Goal: Task Accomplishment & Management: Use online tool/utility

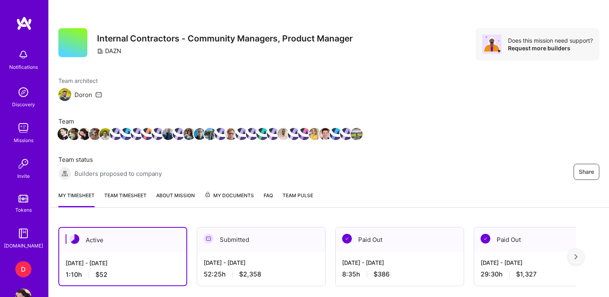
scroll to position [178, 0]
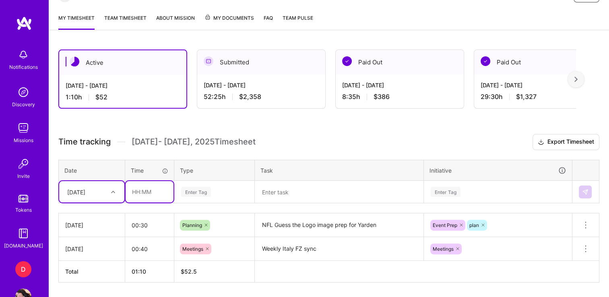
click at [131, 188] on input "text" at bounding box center [150, 191] width 48 height 21
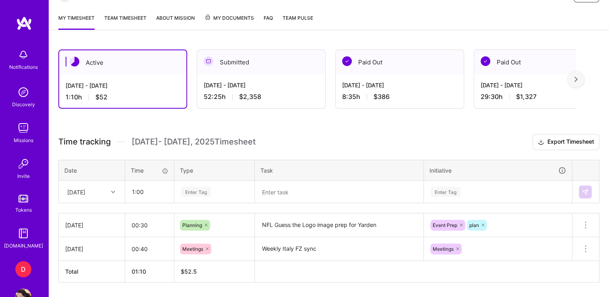
type input "01:00"
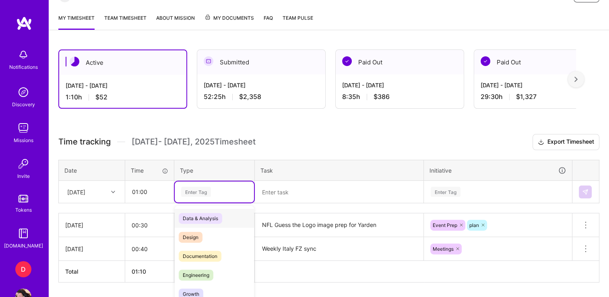
scroll to position [201, 0]
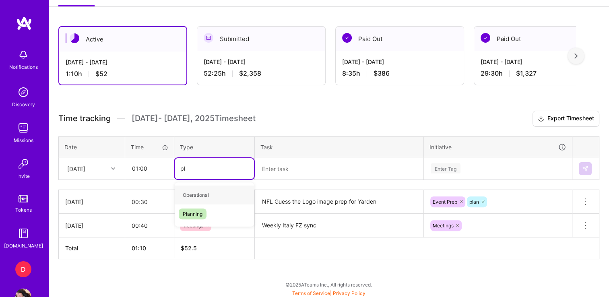
type input "pla"
click at [186, 197] on span "Planning" at bounding box center [193, 195] width 28 height 11
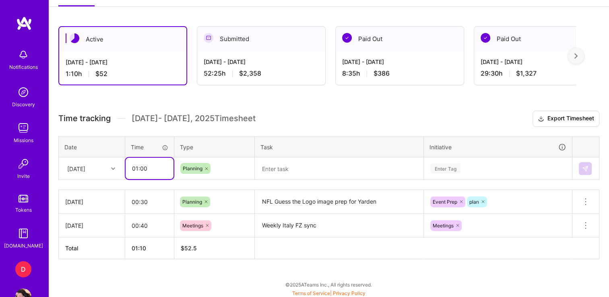
click at [145, 168] on input "01:00" at bounding box center [150, 168] width 48 height 21
click at [153, 167] on input "01:00" at bounding box center [150, 168] width 48 height 21
type input "00:45"
click at [313, 169] on textarea at bounding box center [339, 168] width 167 height 21
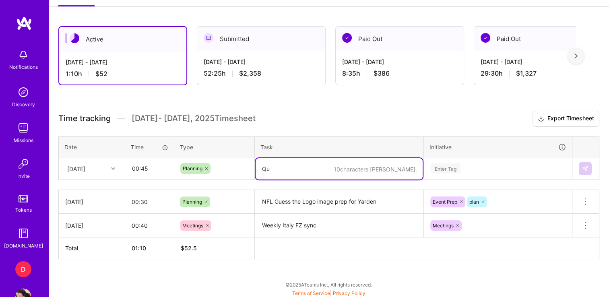
type textarea "Q"
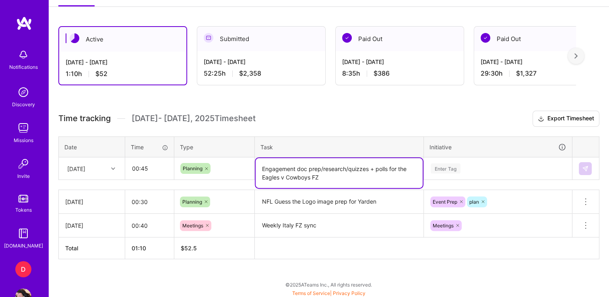
type textarea "Engagement doc prep/research/quizzes + polls for the Eagles v Cowboys FZ"
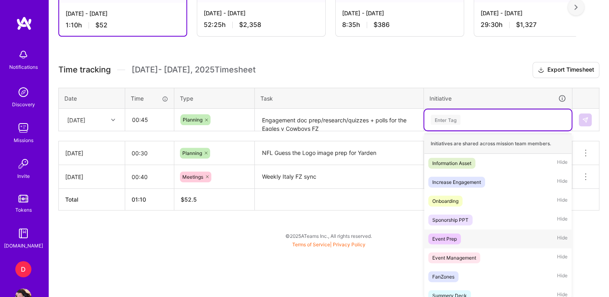
click at [451, 237] on div "Event Prep" at bounding box center [445, 239] width 25 height 8
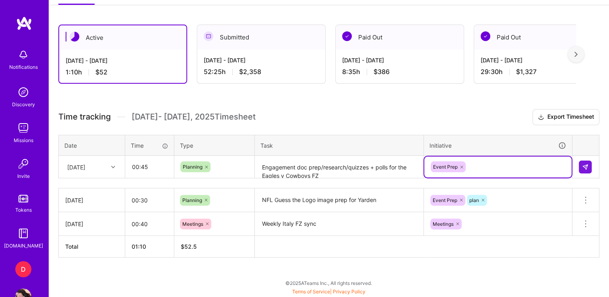
click at [480, 157] on div "option Event Prep, selected. Select is focused ,type to refine list, press Down…" at bounding box center [497, 167] width 147 height 21
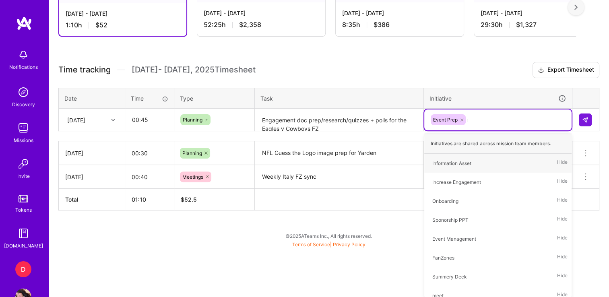
scroll to position [201, 0]
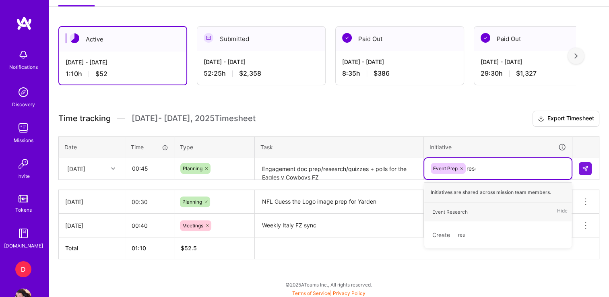
type input "resea"
click at [447, 213] on div "Event Research" at bounding box center [450, 212] width 35 height 8
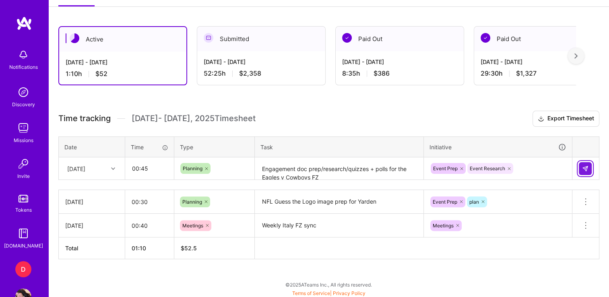
click at [583, 172] on button at bounding box center [585, 168] width 13 height 13
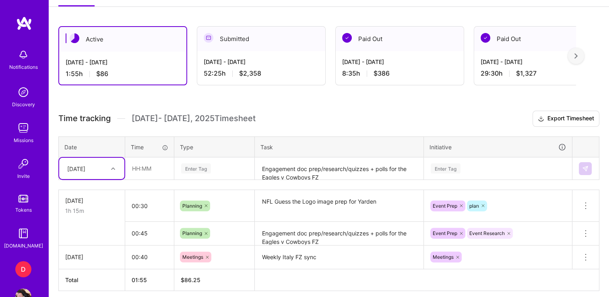
scroll to position [232, 0]
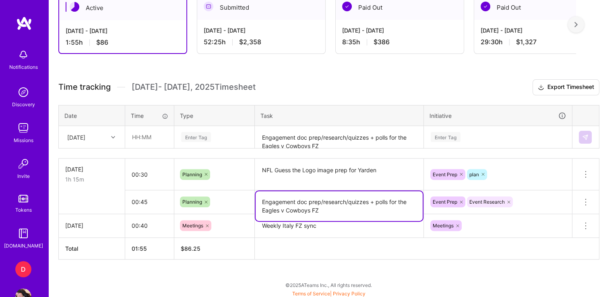
drag, startPoint x: 325, startPoint y: 207, endPoint x: 258, endPoint y: 200, distance: 67.6
click at [258, 200] on textarea "Engagement doc prep/research/quizzes + polls for the Eagles v Cowboys FZ" at bounding box center [339, 206] width 167 height 30
click at [242, 242] on th "$ 86.25" at bounding box center [214, 249] width 81 height 22
drag, startPoint x: 324, startPoint y: 210, endPoint x: 258, endPoint y: 198, distance: 66.7
click at [258, 198] on textarea "Engagement doc prep/research/quizzes + polls for the Eagles v Cowboys FZ" at bounding box center [339, 206] width 167 height 30
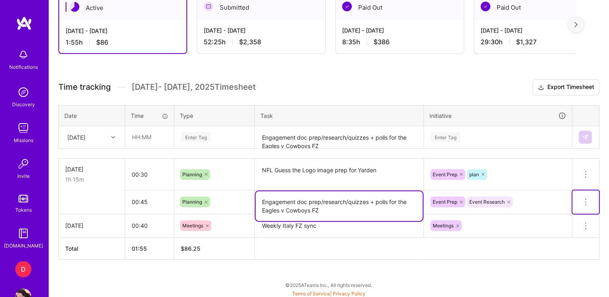
click at [586, 201] on icon at bounding box center [586, 202] width 10 height 10
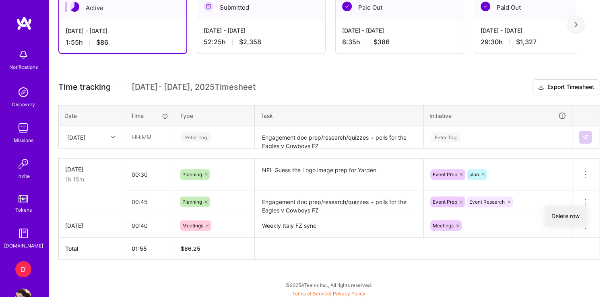
click at [569, 211] on button "Delete row" at bounding box center [566, 216] width 42 height 20
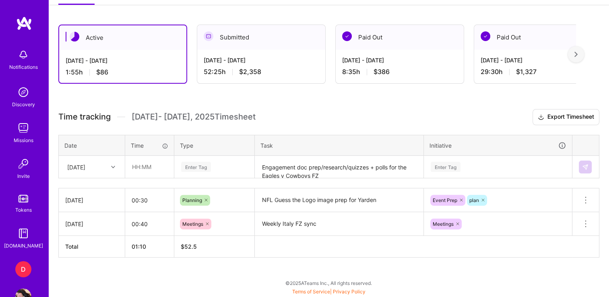
scroll to position [201, 0]
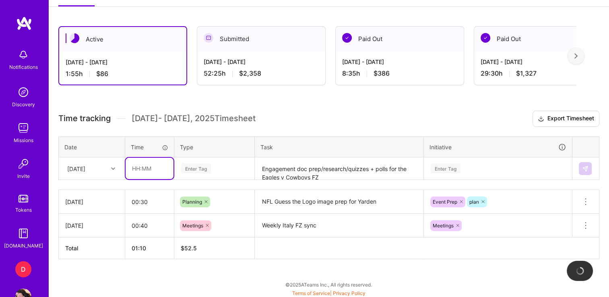
click at [134, 166] on input "text" at bounding box center [150, 168] width 48 height 21
type input "00:45"
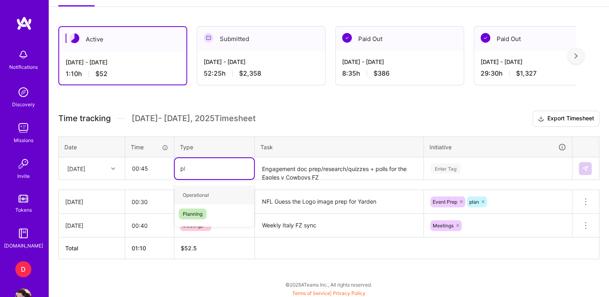
type input "pla"
click at [190, 190] on span "Planning" at bounding box center [193, 195] width 28 height 11
click at [290, 167] on textarea "Engagement doc prep/research/quizzes + polls for the Eagles v Cowboys FZ" at bounding box center [339, 168] width 167 height 21
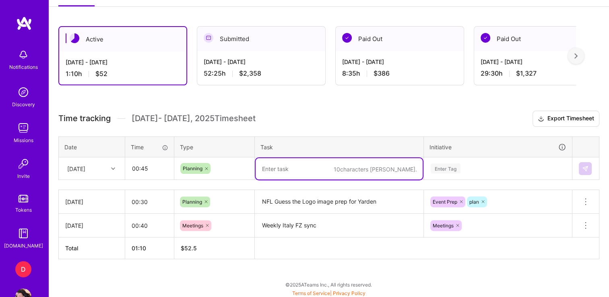
paste textarea "Engagement doc prep/research/quizzes + polls for the Eagles v Cowboys FZ"
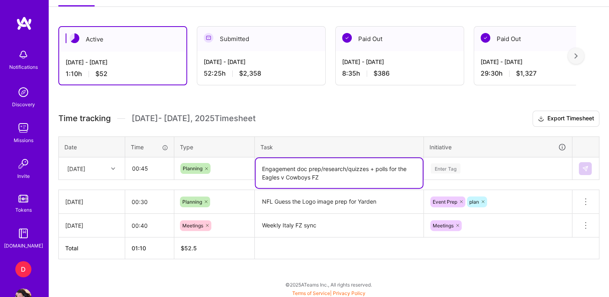
type textarea "Engagement doc prep/research/quizzes + polls for the Eagles v Cowboys FZ"
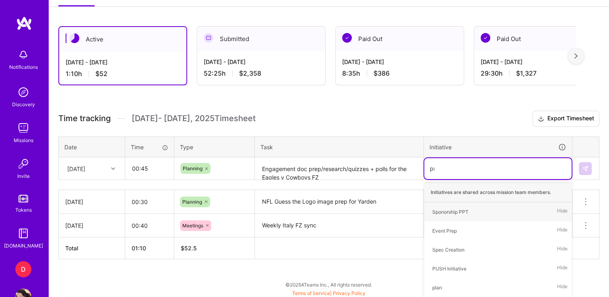
type input "prep"
click at [445, 207] on span "Event Prep" at bounding box center [444, 212] width 33 height 11
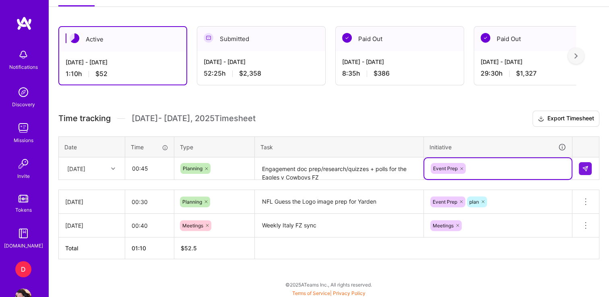
click at [480, 170] on div "option Event Prep, selected. Select is focused ,type to refine list, press Down…" at bounding box center [497, 168] width 147 height 21
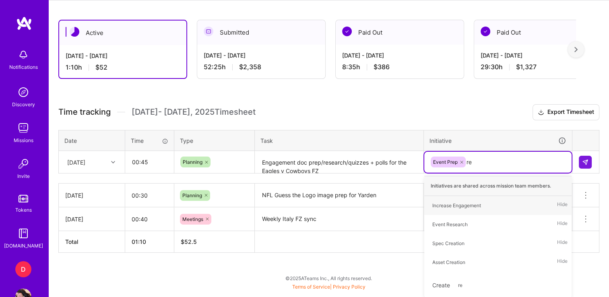
type input "res"
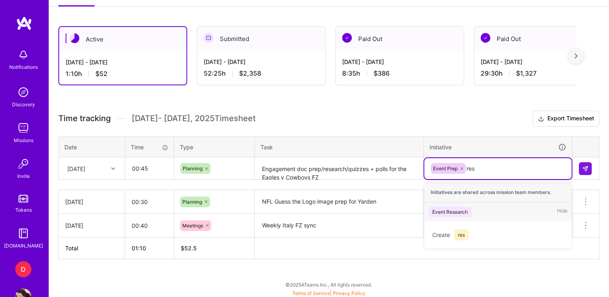
click at [456, 213] on div "Event Research" at bounding box center [450, 212] width 35 height 8
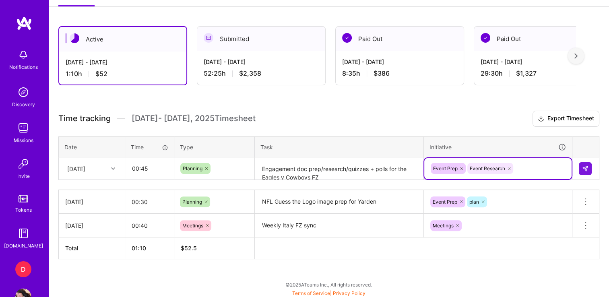
click at [575, 168] on td at bounding box center [586, 168] width 27 height 23
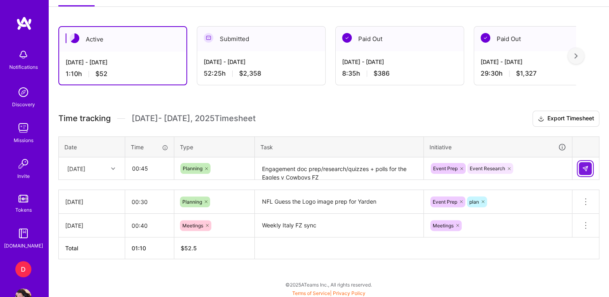
click at [586, 167] on img at bounding box center [585, 169] width 6 height 6
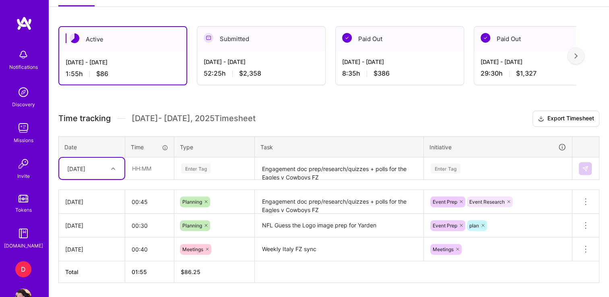
scroll to position [224, 0]
